Goal: Information Seeking & Learning: Learn about a topic

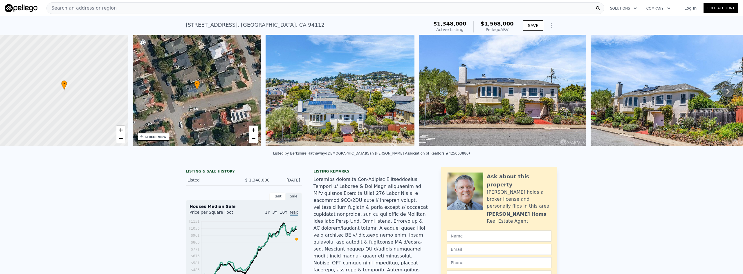
click at [152, 7] on div "Search an address or region" at bounding box center [325, 8] width 558 height 12
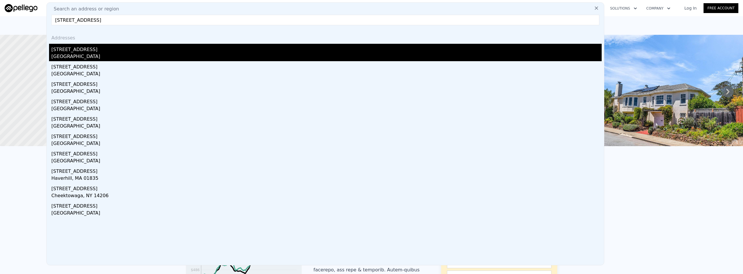
type input "[STREET_ADDRESS]"
click at [71, 53] on div "[STREET_ADDRESS]" at bounding box center [326, 48] width 550 height 9
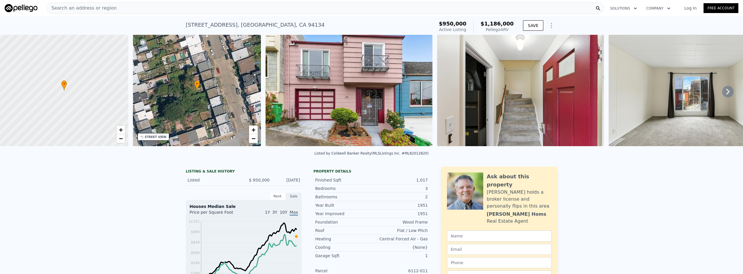
click at [170, 162] on div "Listed by Coldwell Banker Realty (MLSListings Inc. #ML82012820)" at bounding box center [371, 155] width 743 height 14
type input "4"
type input "1142"
type input "1905"
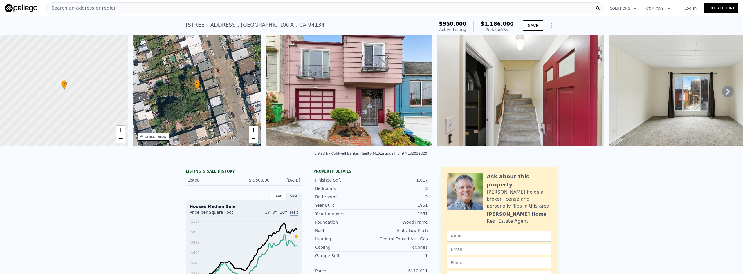
type input "2495"
type input "4046"
type input "$ 1,568,000"
type input "8"
type input "$ 15,154"
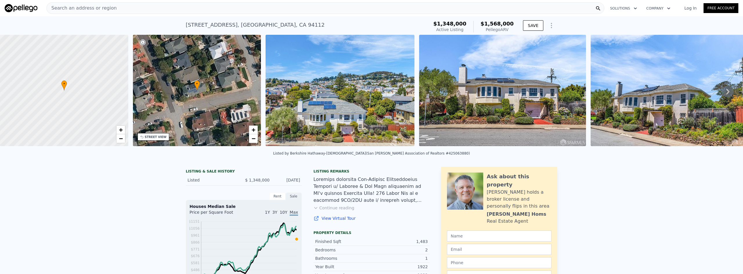
click at [161, 8] on div "Search an address or region" at bounding box center [325, 8] width 558 height 12
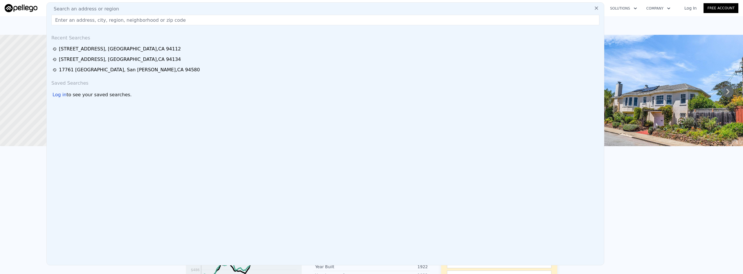
click at [158, 18] on input "text" at bounding box center [325, 20] width 548 height 10
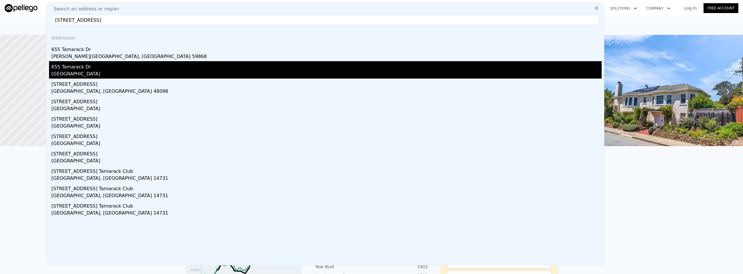
type input "[STREET_ADDRESS]"
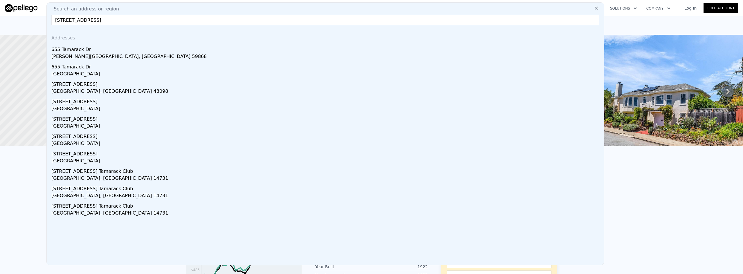
drag, startPoint x: 96, startPoint y: 70, endPoint x: 125, endPoint y: 81, distance: 31.0
click at [96, 70] on div "655 Tamarack Dr" at bounding box center [326, 65] width 550 height 9
